Goal: Task Accomplishment & Management: Use online tool/utility

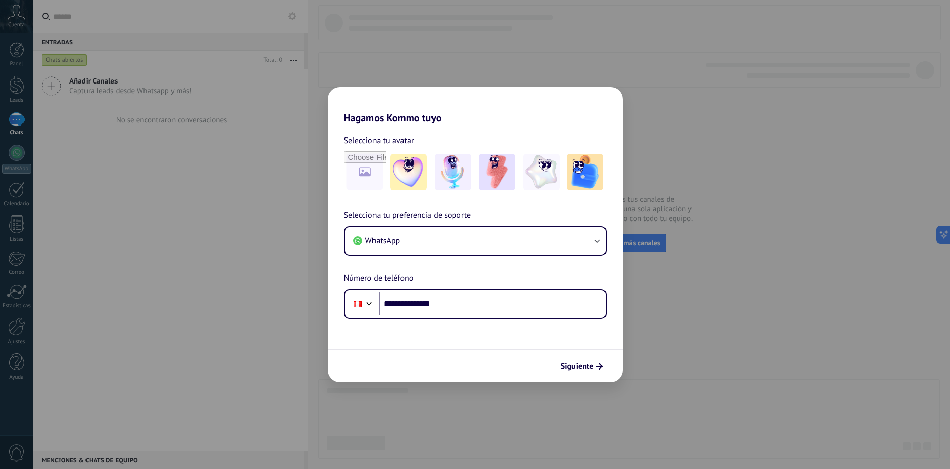
type input "**********"
click at [589, 368] on span "Siguiente" at bounding box center [577, 365] width 33 height 7
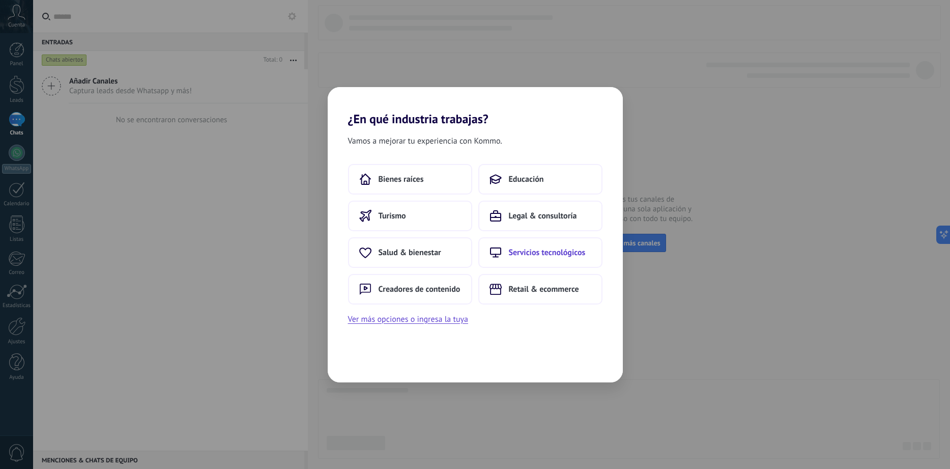
click at [532, 253] on span "Servicios tecnológicos" at bounding box center [547, 252] width 77 height 10
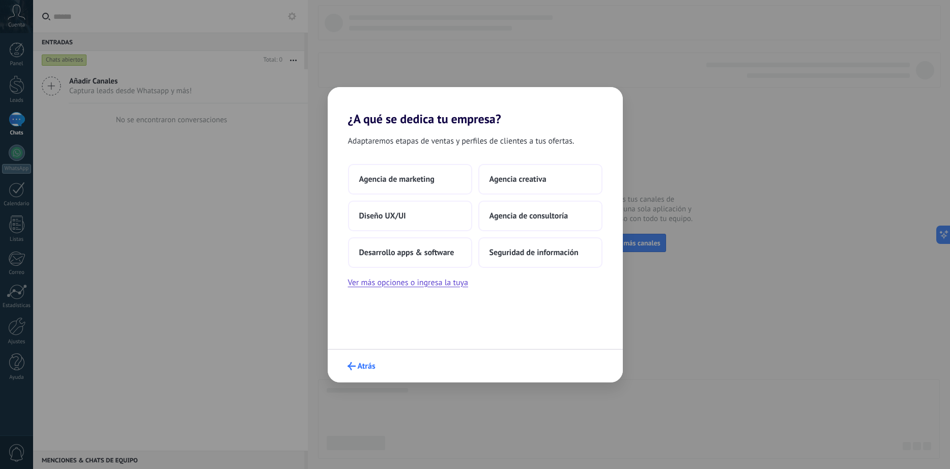
click at [362, 368] on span "Atrás" at bounding box center [367, 365] width 18 height 7
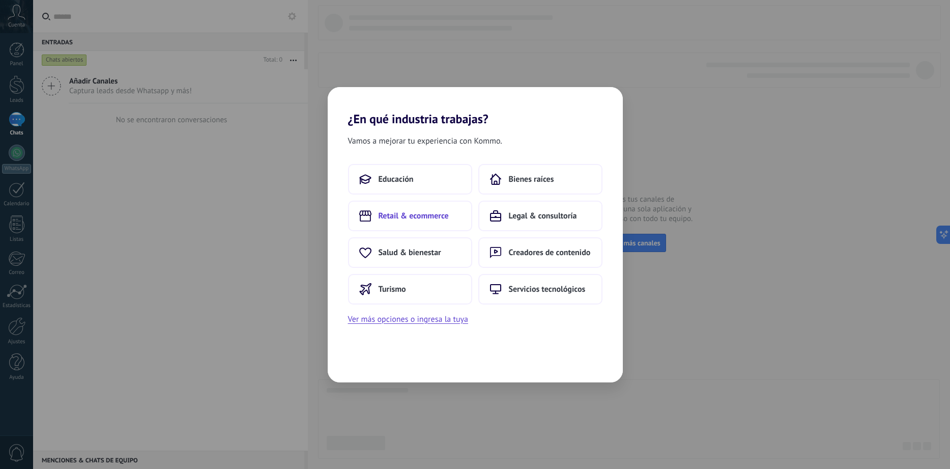
click at [419, 222] on button "Retail & ecommerce" at bounding box center [410, 215] width 124 height 31
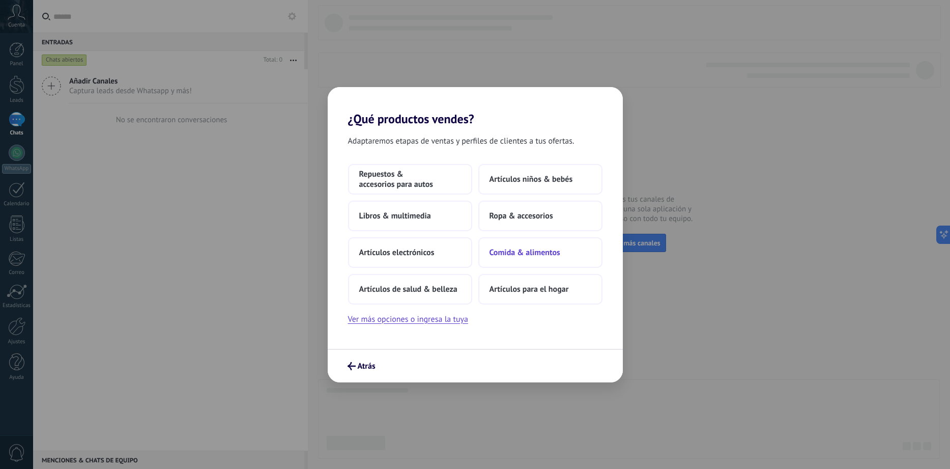
click at [526, 256] on span "Comida & alimentos" at bounding box center [525, 252] width 71 height 10
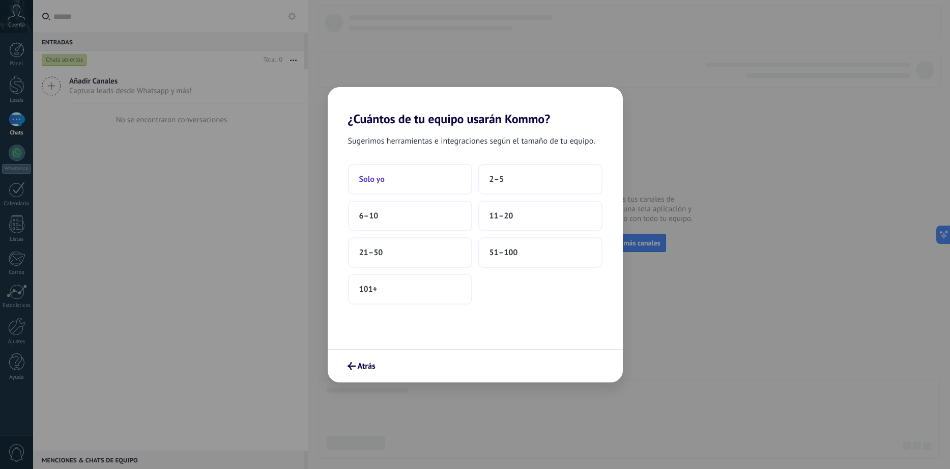
click at [383, 186] on button "Solo yo" at bounding box center [410, 179] width 124 height 31
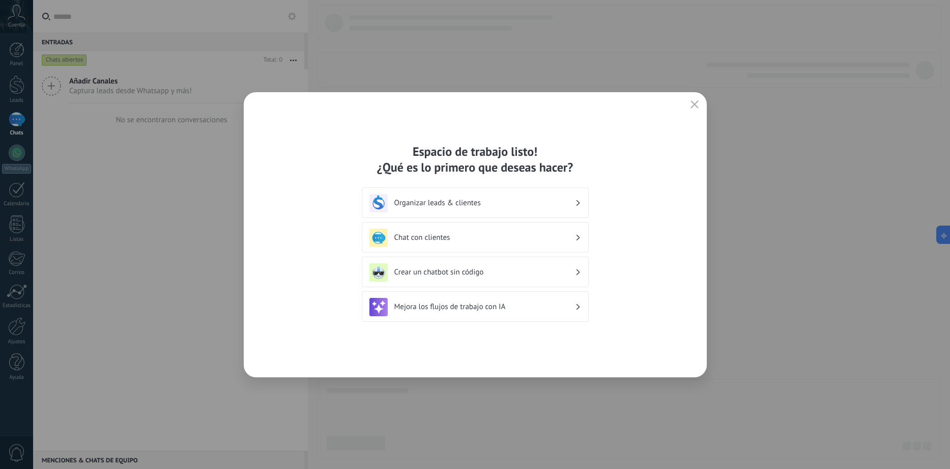
click at [696, 101] on icon "button" at bounding box center [695, 104] width 8 height 8
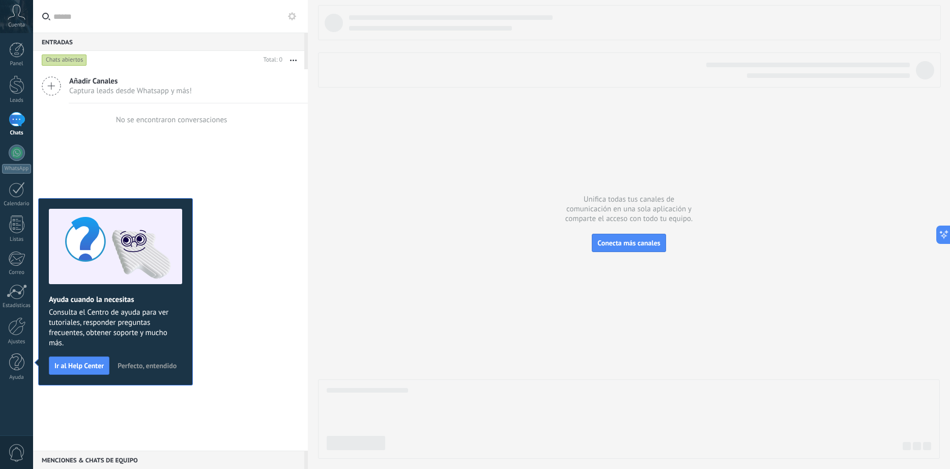
drag, startPoint x: 249, startPoint y: 206, endPoint x: 218, endPoint y: 232, distance: 40.9
click at [250, 206] on div "Añadir Canales Captura leads desde Whatsapp y más! No se encontraron conversaci…" at bounding box center [170, 259] width 275 height 381
click at [145, 368] on span "Perfecto, entendido" at bounding box center [147, 365] width 59 height 7
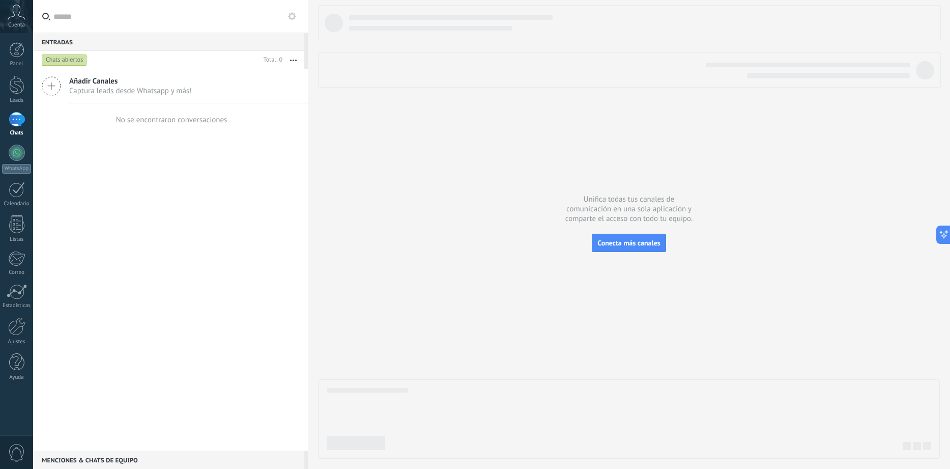
click at [182, 80] on span "Añadir Canales" at bounding box center [130, 81] width 123 height 10
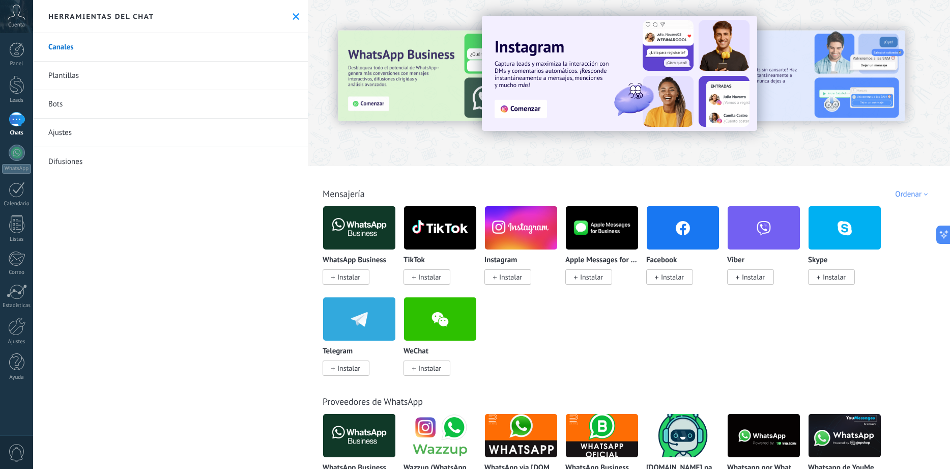
click at [469, 178] on div "Todo Bandeja de entrada Automatizaciones Fuentes de leads Instalado Mis contrib…" at bounding box center [629, 182] width 636 height 33
click at [348, 281] on span "Instalar" at bounding box center [348, 276] width 23 height 9
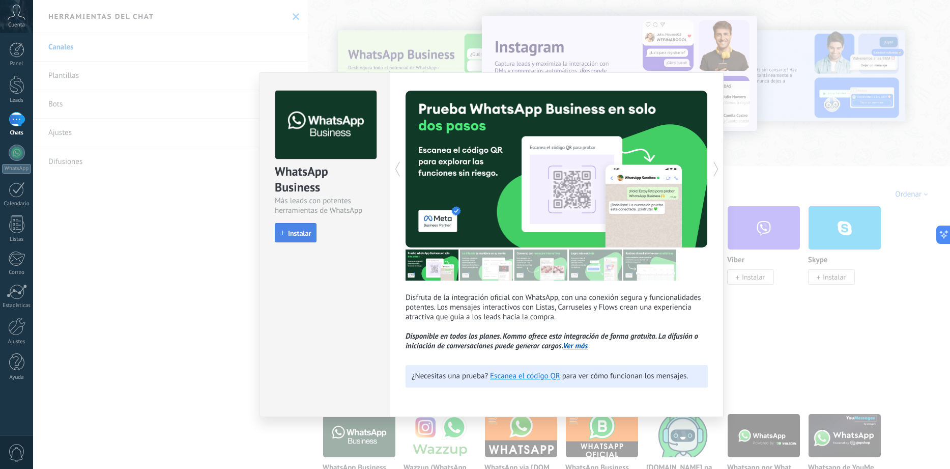
click at [303, 241] on button "Instalar" at bounding box center [296, 232] width 42 height 19
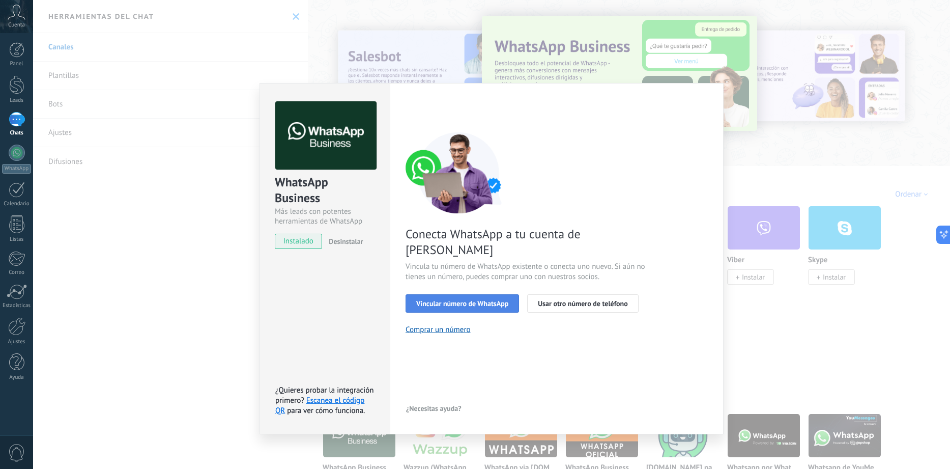
click at [506, 294] on button "Vincular número de WhatsApp" at bounding box center [462, 303] width 113 height 18
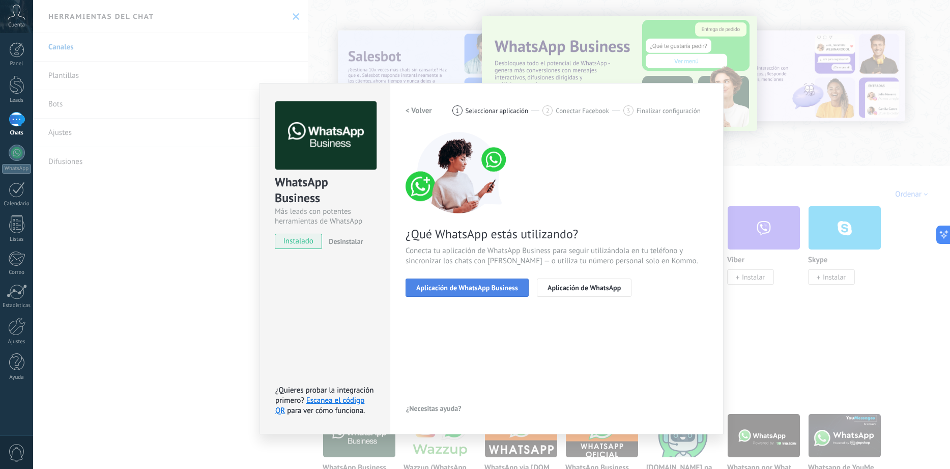
click at [475, 291] on span "Aplicación de WhatsApp Business" at bounding box center [467, 287] width 102 height 7
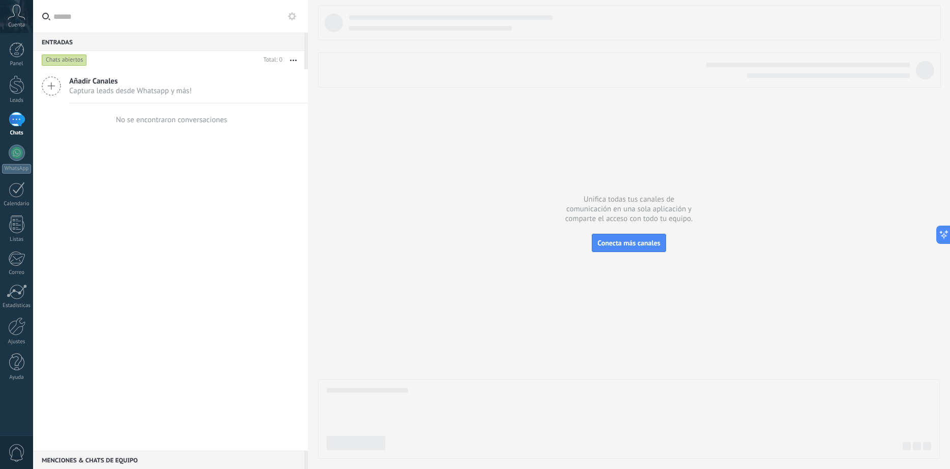
click at [157, 99] on div "Añadir Canales Captura leads desde Whatsapp y más!" at bounding box center [170, 86] width 275 height 34
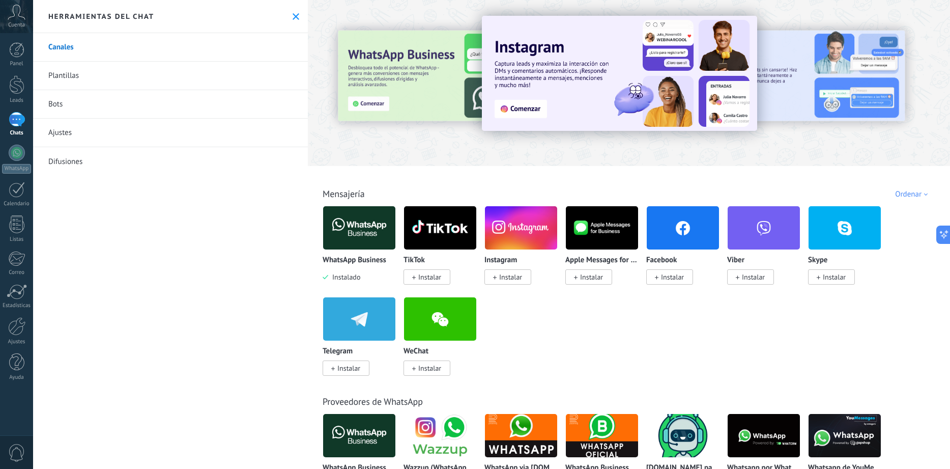
click at [359, 278] on span "Instalado" at bounding box center [344, 276] width 32 height 9
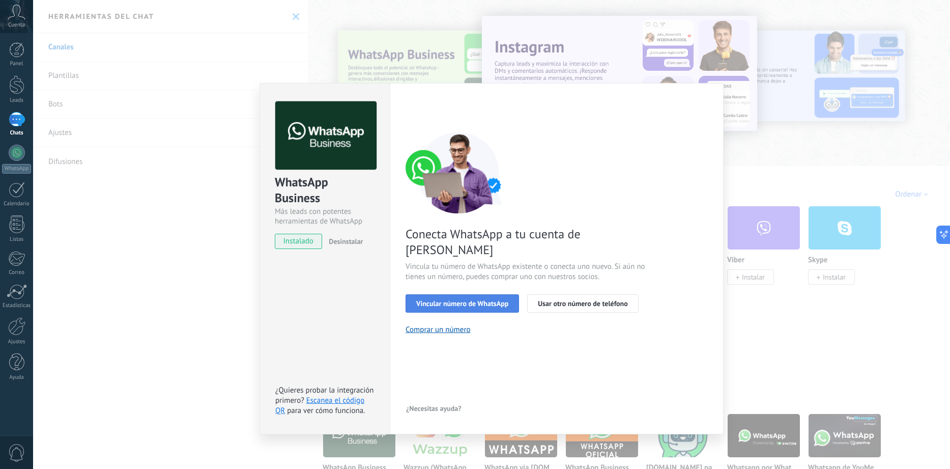
click at [504, 294] on button "Vincular número de WhatsApp" at bounding box center [462, 303] width 113 height 18
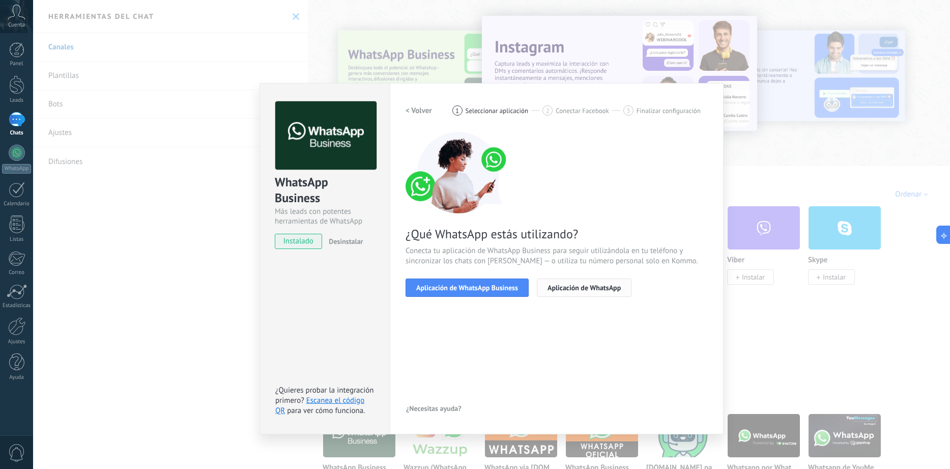
click at [556, 291] on span "Aplicación de WhatsApp" at bounding box center [584, 287] width 73 height 7
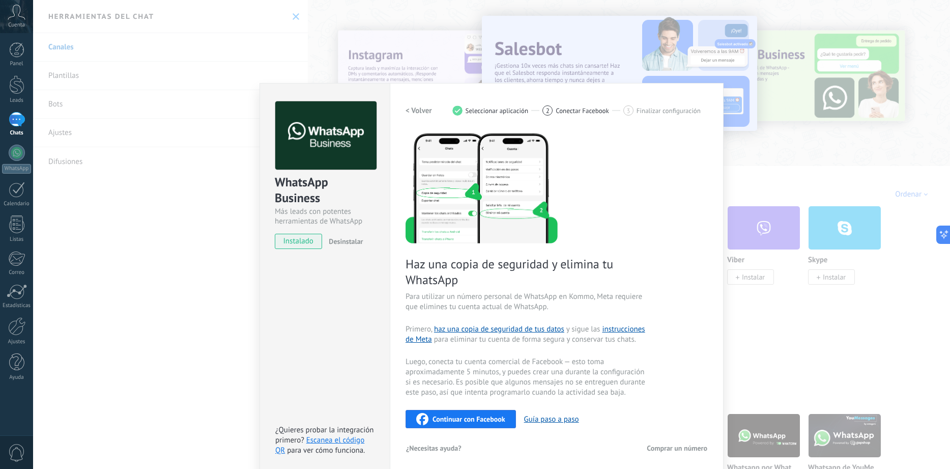
scroll to position [5, 0]
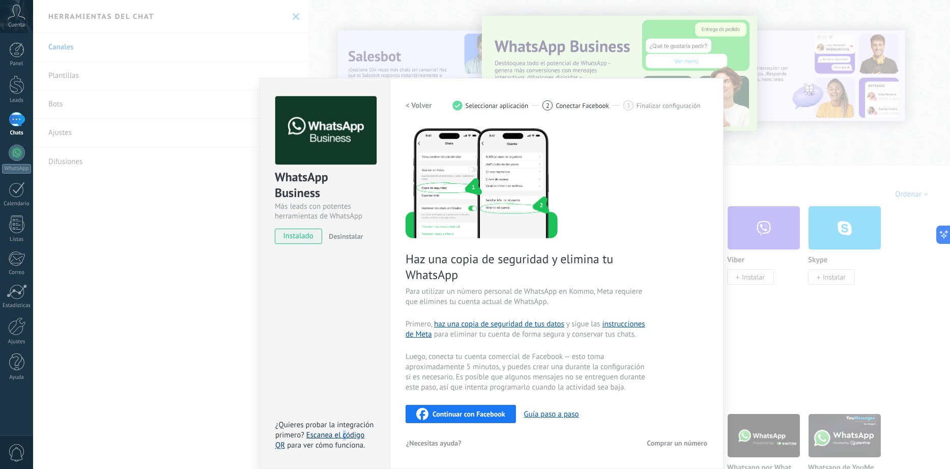
click at [344, 437] on link "Escanea el código QR" at bounding box center [319, 440] width 89 height 20
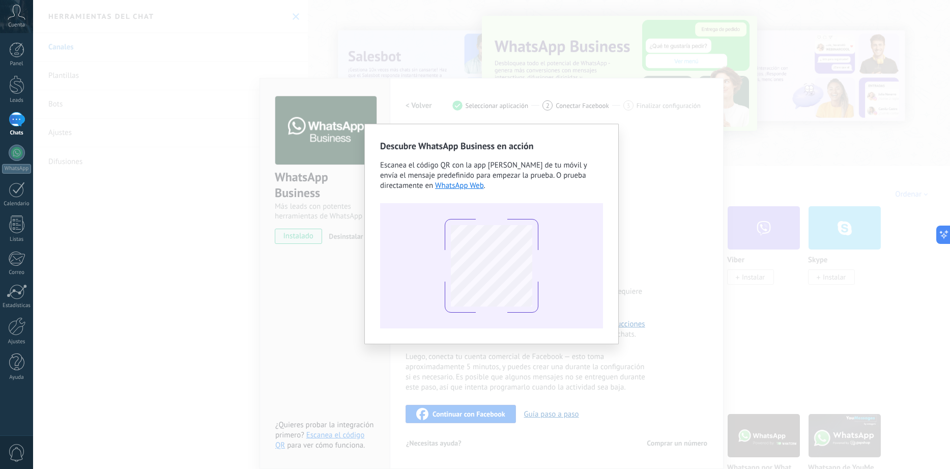
click at [702, 315] on div "Descubre WhatsApp Business en acción Escanea el código QR con la app [PERSON_NA…" at bounding box center [491, 234] width 917 height 469
